Goal: Information Seeking & Learning: Learn about a topic

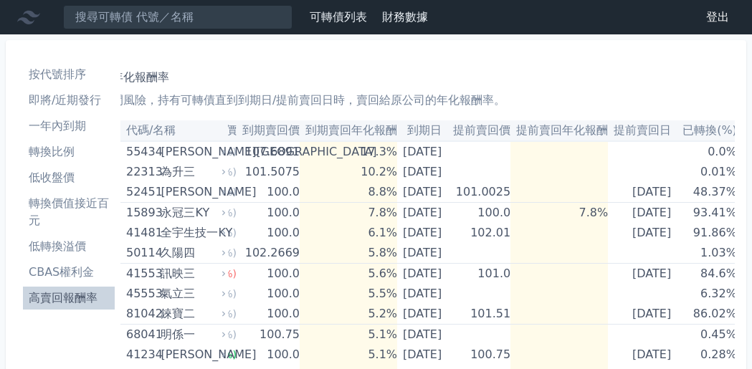
click at [72, 69] on li "按代號排序" at bounding box center [69, 74] width 92 height 17
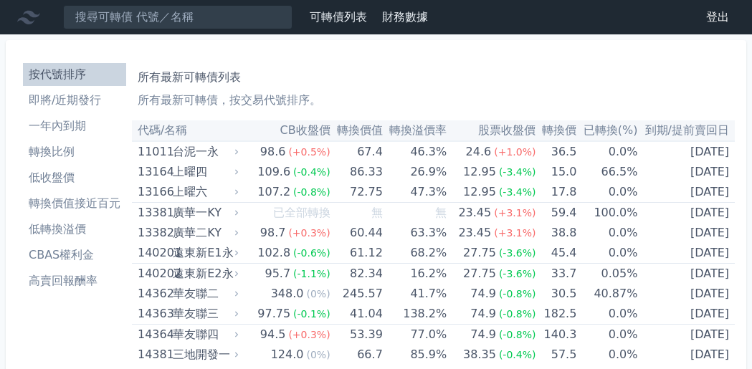
click at [80, 96] on li "即將/近期發行" at bounding box center [74, 100] width 103 height 17
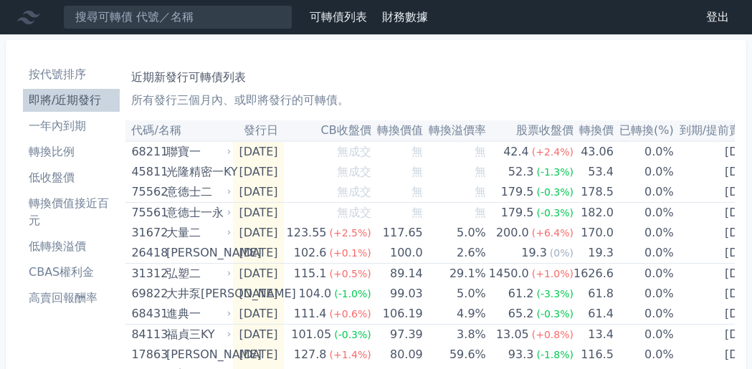
click at [74, 67] on li "按代號排序" at bounding box center [71, 74] width 97 height 17
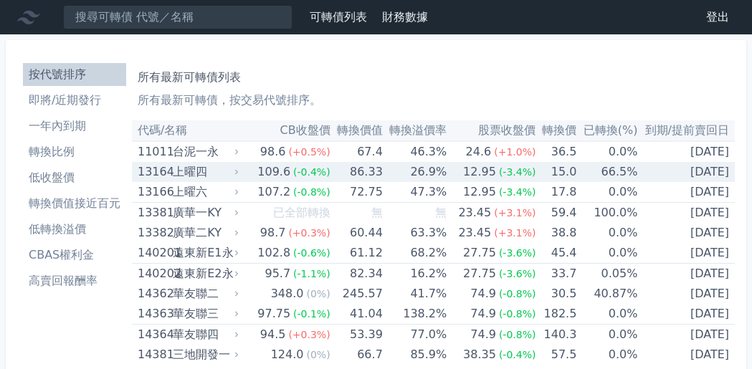
click at [187, 171] on div "上曜四" at bounding box center [204, 172] width 63 height 20
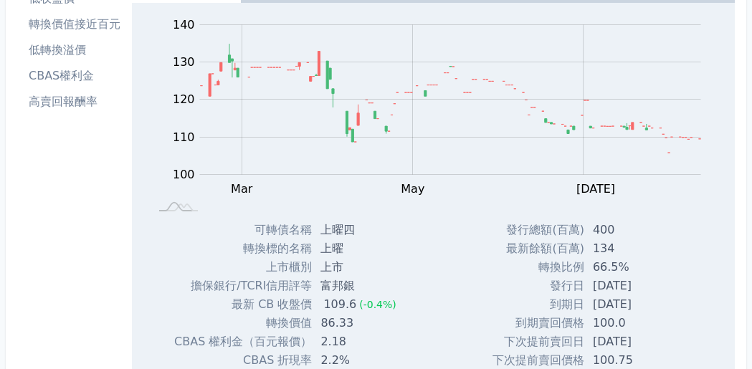
scroll to position [90, 0]
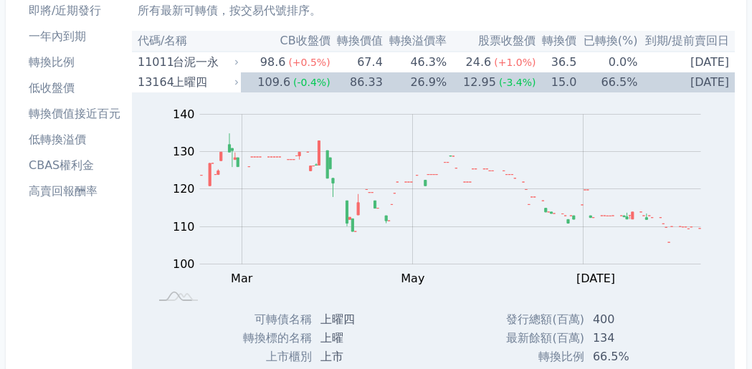
click at [66, 186] on li "高賣回報酬率" at bounding box center [74, 191] width 103 height 17
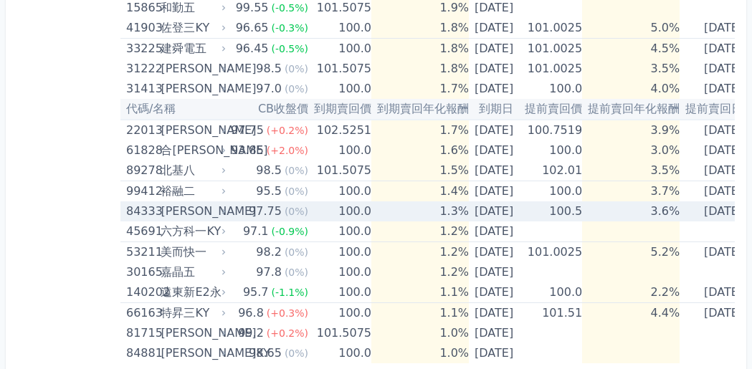
scroll to position [1374, 0]
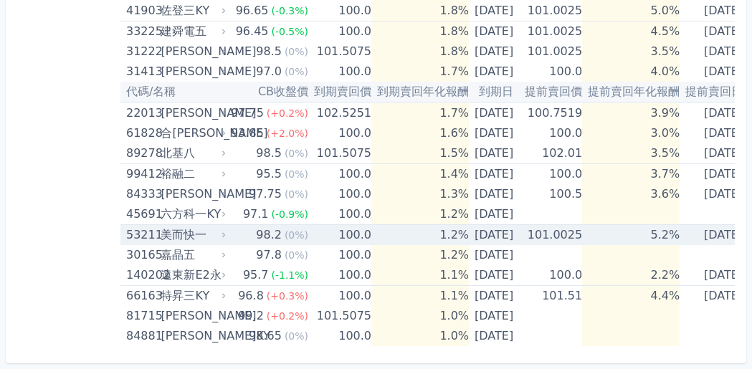
click at [182, 225] on div "美而快一" at bounding box center [192, 235] width 62 height 20
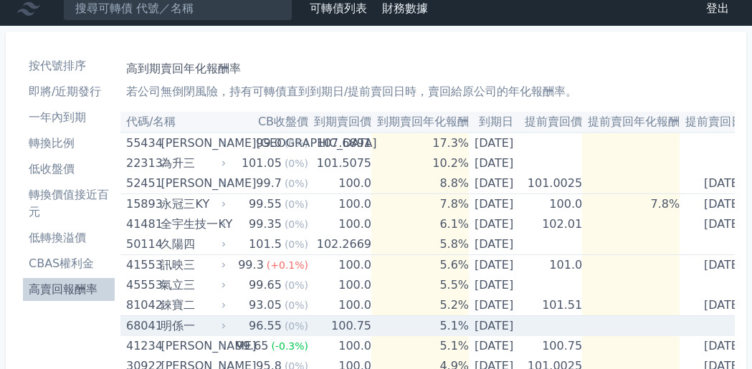
scroll to position [0, 0]
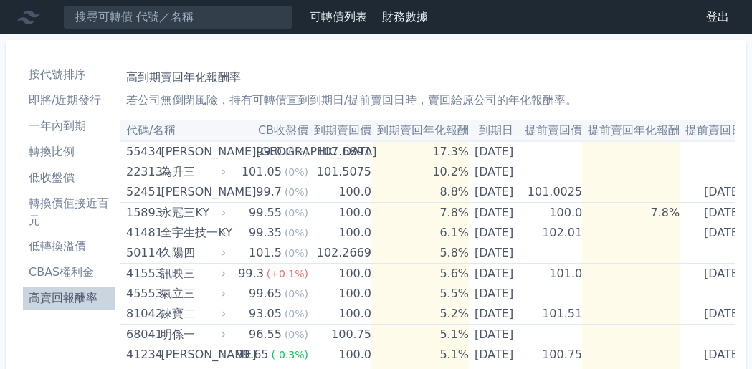
click at [64, 72] on li "按代號排序" at bounding box center [69, 74] width 92 height 17
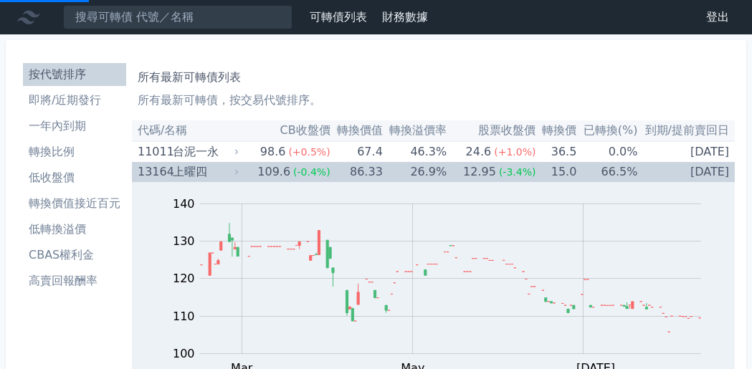
click at [208, 171] on div "上曜四" at bounding box center [204, 172] width 63 height 20
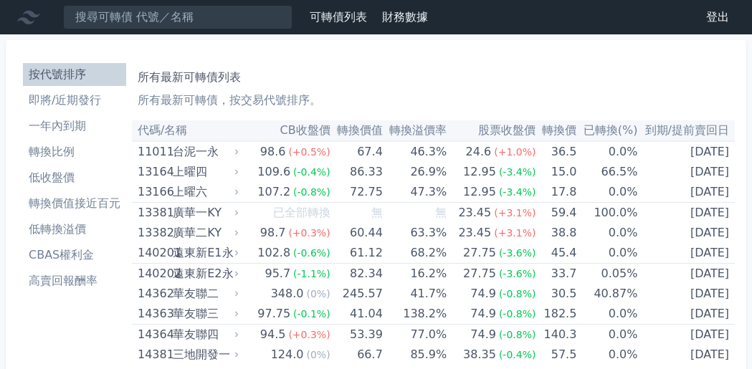
click at [47, 97] on li "即將/近期發行" at bounding box center [74, 100] width 103 height 17
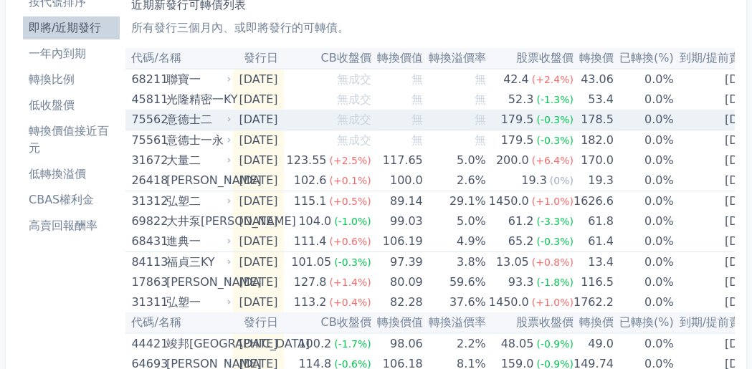
scroll to position [90, 0]
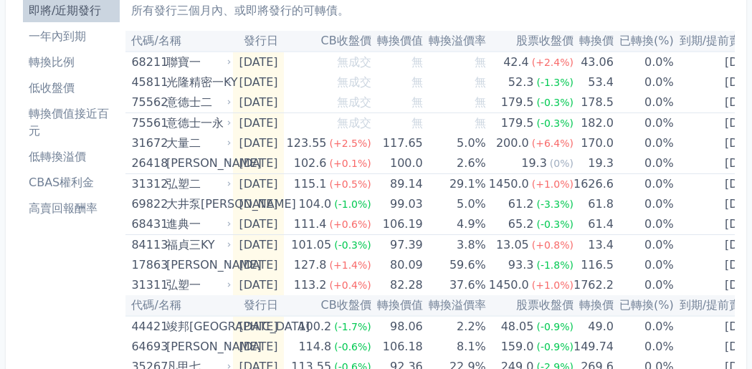
click at [61, 36] on li "一年內到期" at bounding box center [71, 36] width 97 height 17
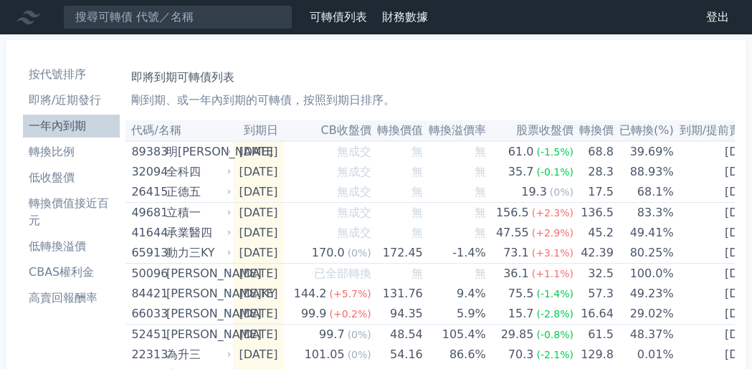
click at [55, 295] on li "高賣回報酬率" at bounding box center [71, 298] width 97 height 17
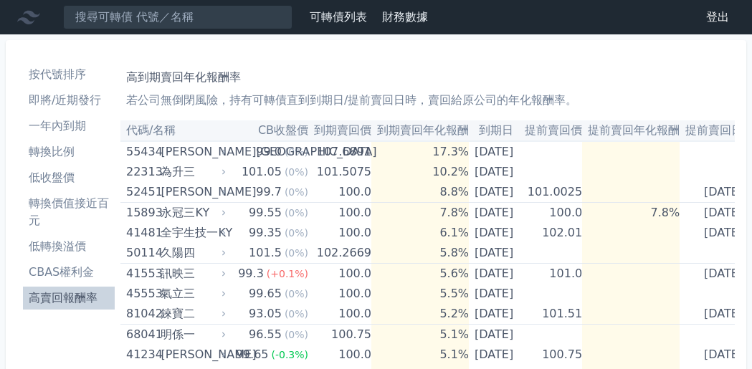
click at [72, 201] on li "轉換價值接近百元" at bounding box center [69, 212] width 92 height 34
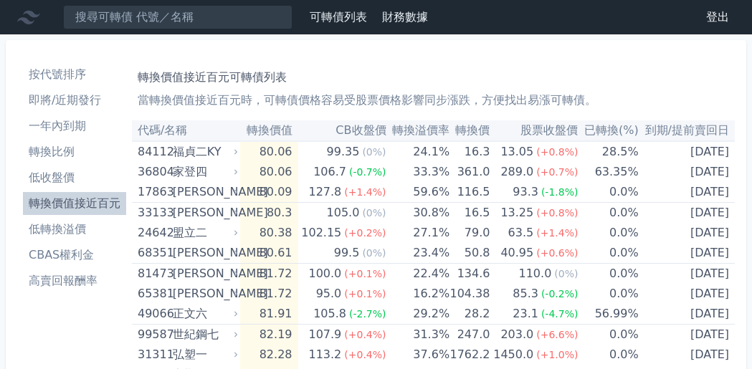
click at [39, 283] on li "高賣回報酬率" at bounding box center [74, 280] width 103 height 17
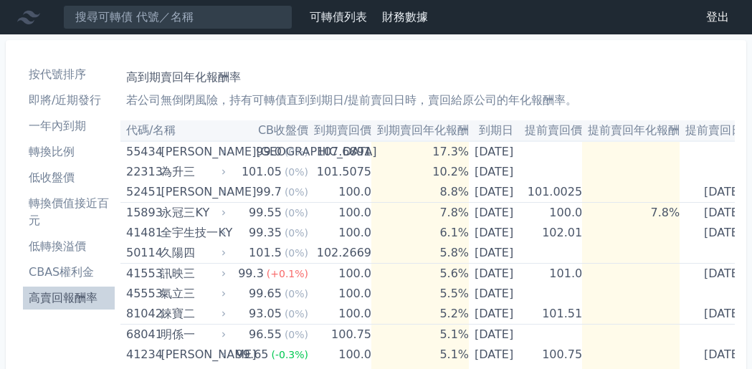
click at [65, 179] on li "低收盤價" at bounding box center [69, 177] width 92 height 17
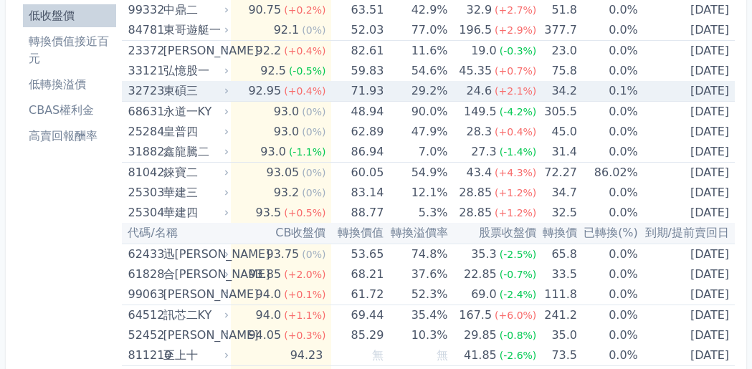
scroll to position [179, 0]
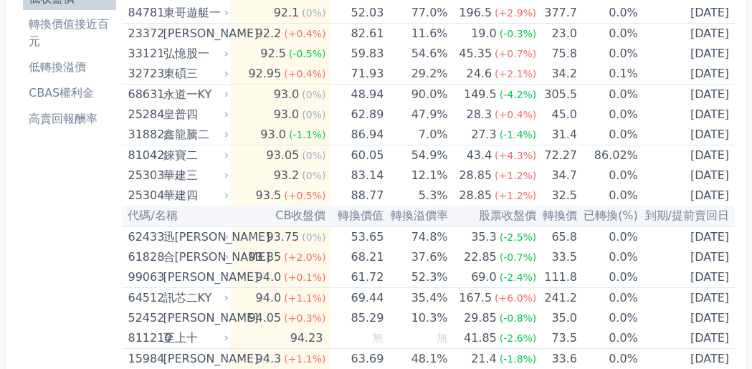
click at [44, 116] on li "高賣回報酬率" at bounding box center [69, 118] width 93 height 17
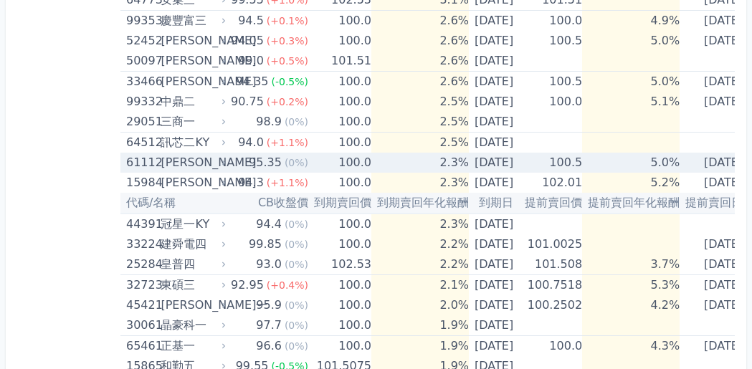
scroll to position [1075, 0]
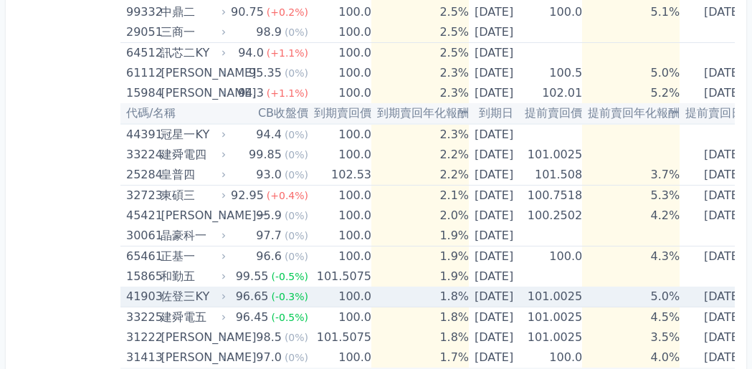
click at [180, 298] on div "佐登三KY" at bounding box center [192, 297] width 62 height 20
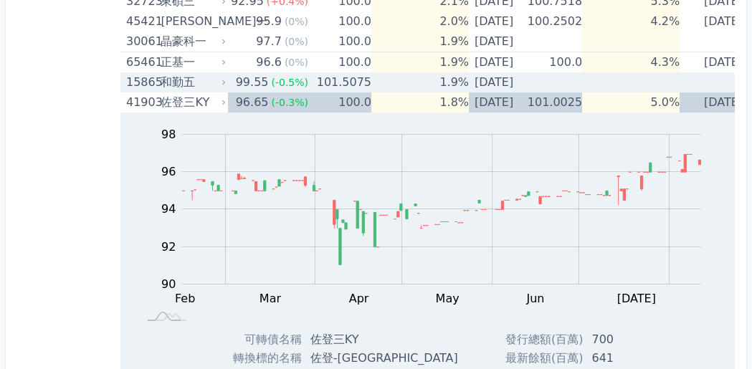
scroll to position [1165, 0]
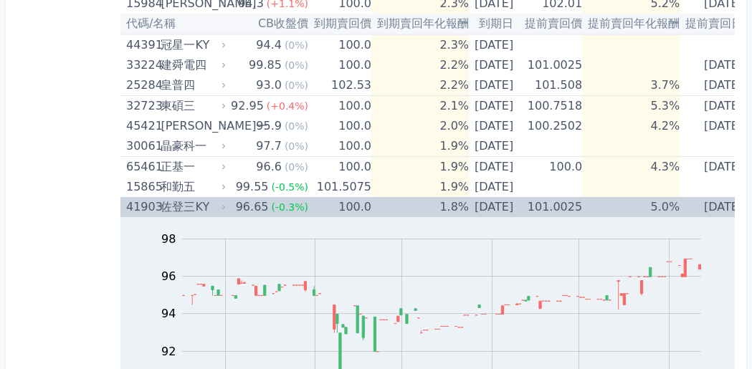
click at [164, 205] on div "佐登三KY" at bounding box center [192, 207] width 62 height 20
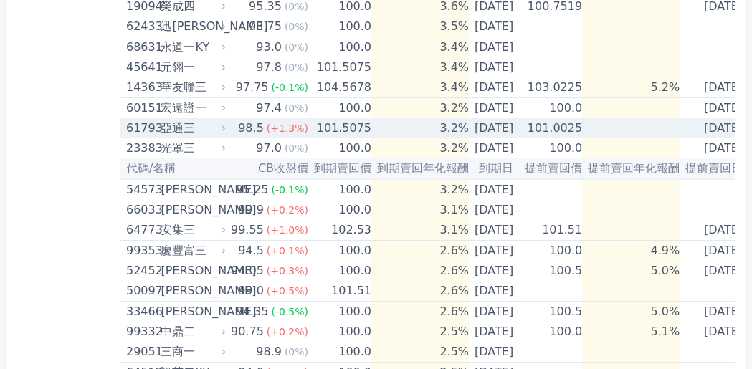
scroll to position [747, 0]
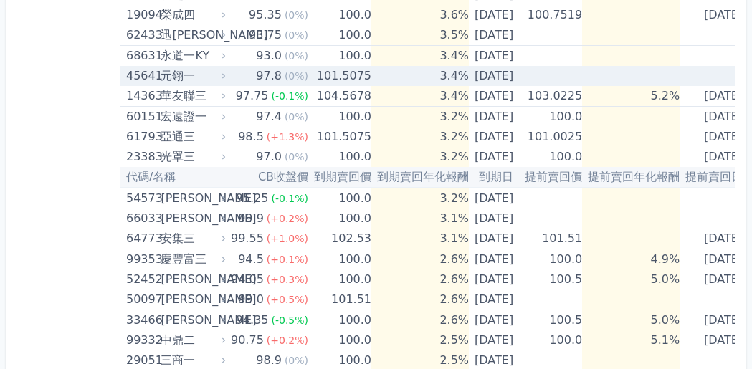
click at [181, 74] on div "元翎一" at bounding box center [192, 76] width 62 height 20
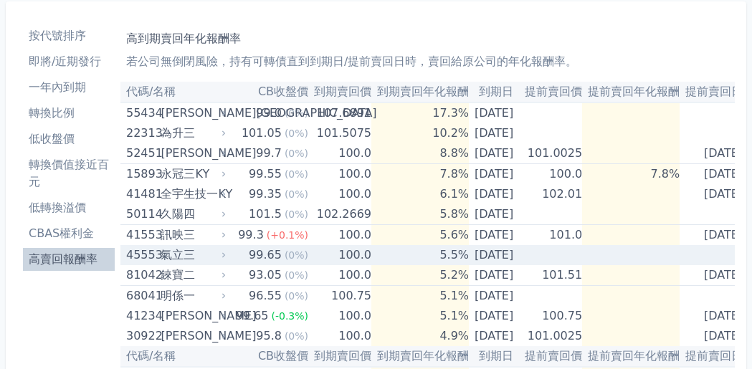
scroll to position [30, 0]
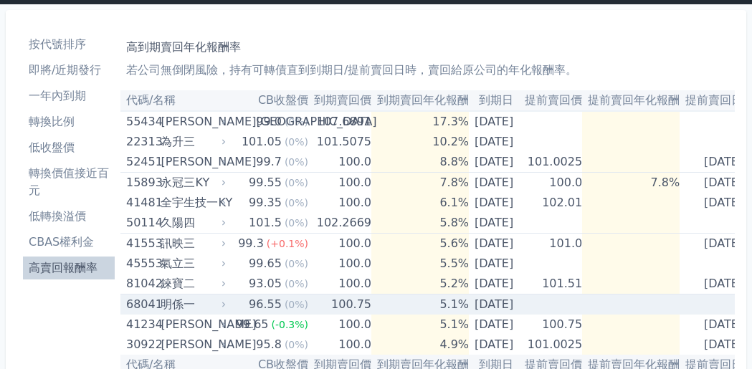
click at [183, 299] on div "明係一" at bounding box center [192, 305] width 62 height 20
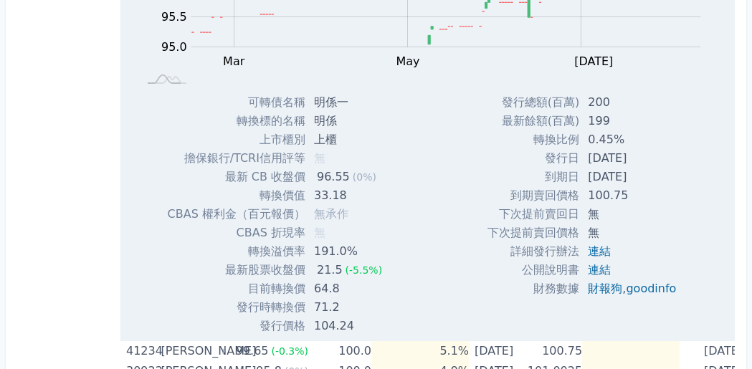
scroll to position [478, 0]
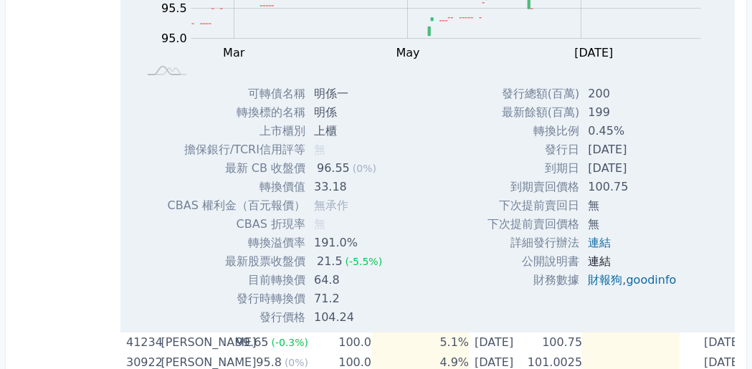
click at [594, 259] on link "連結" at bounding box center [599, 262] width 23 height 14
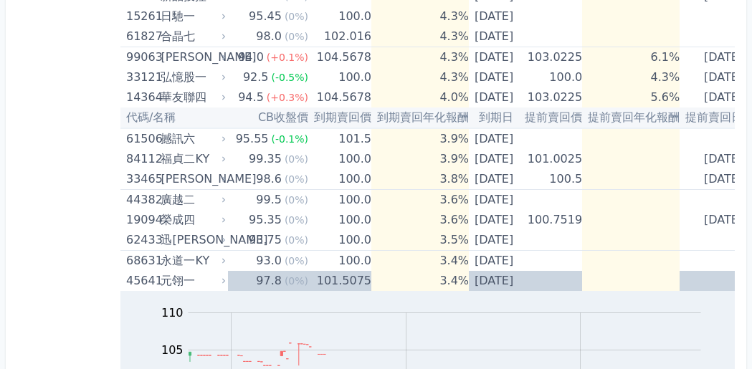
scroll to position [1016, 0]
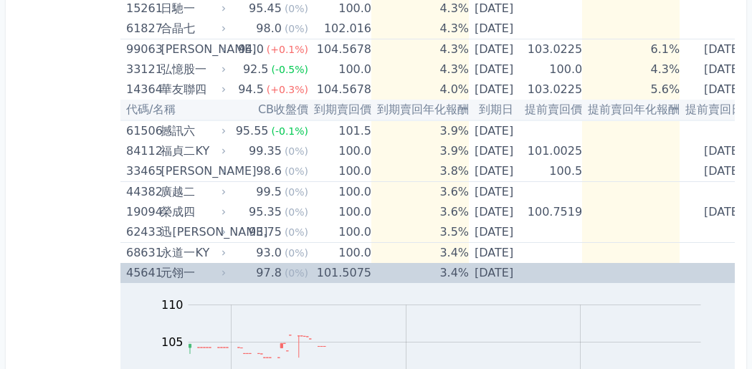
click at [184, 277] on div "元翎一" at bounding box center [192, 273] width 62 height 20
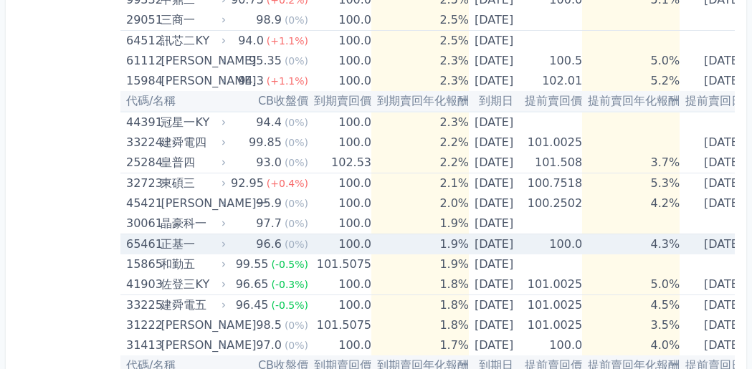
scroll to position [1643, 0]
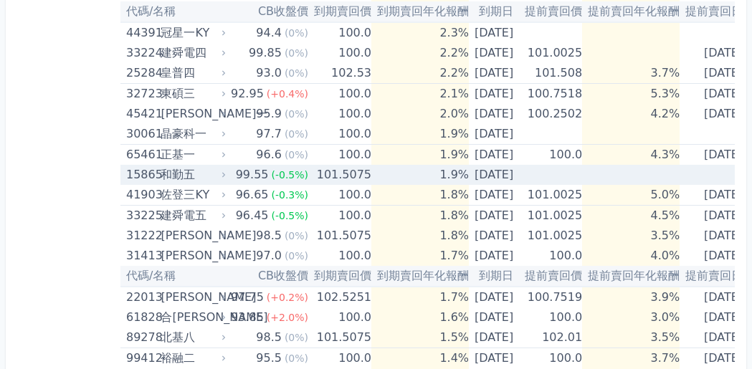
click at [183, 173] on div "和勤五" at bounding box center [192, 175] width 62 height 20
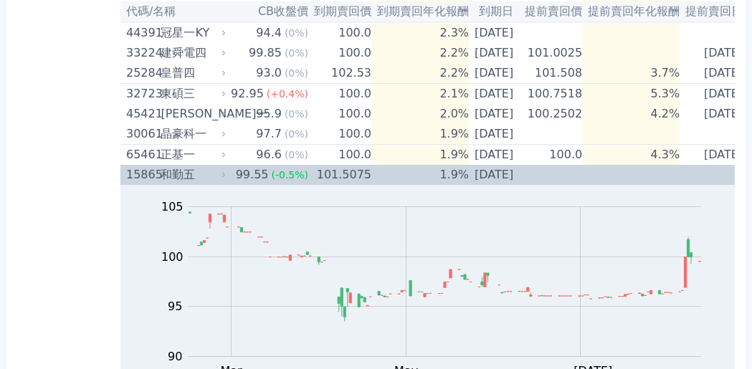
click at [148, 174] on div "15865" at bounding box center [141, 175] width 31 height 20
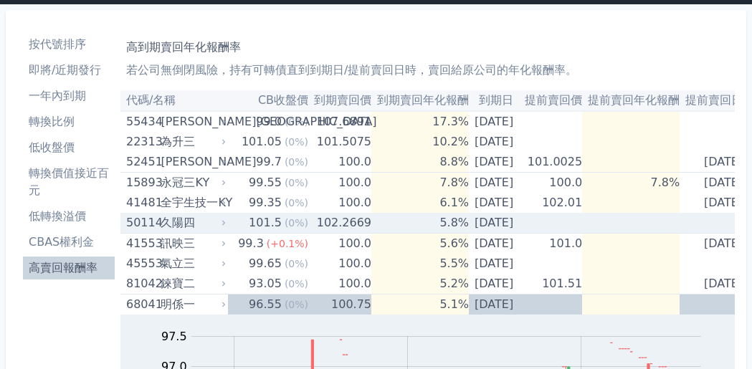
scroll to position [209, 0]
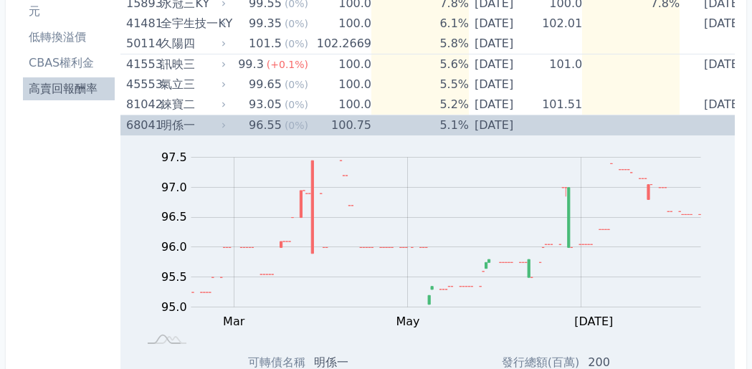
click at [164, 127] on div "明係一" at bounding box center [192, 125] width 62 height 20
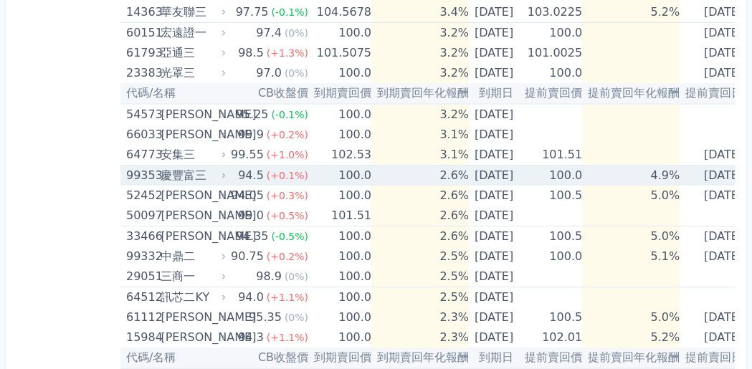
scroll to position [837, 0]
